Goal: Check status: Check status

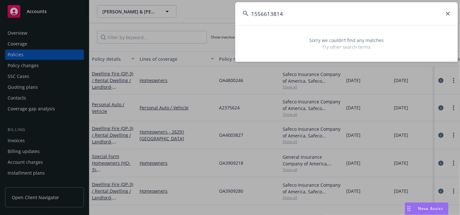
type input "1556613814"
